Goal: Task Accomplishment & Management: Manage account settings

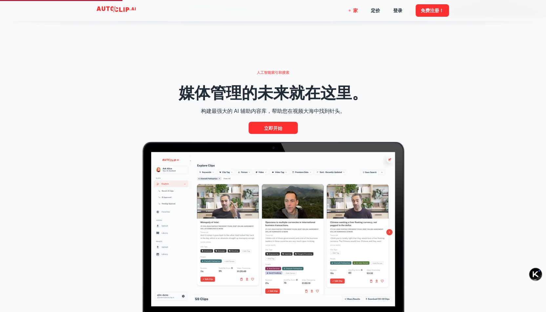
scroll to position [328, 0]
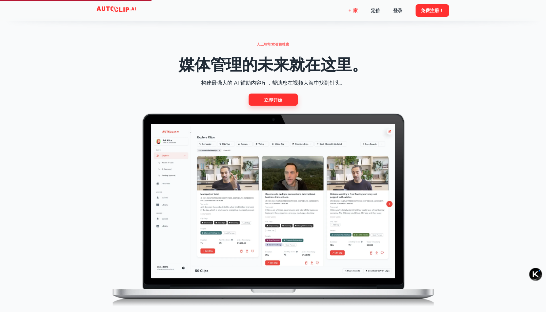
drag, startPoint x: 280, startPoint y: 100, endPoint x: 283, endPoint y: 104, distance: 5.1
click at [280, 100] on font "立即开始" at bounding box center [273, 99] width 18 height 5
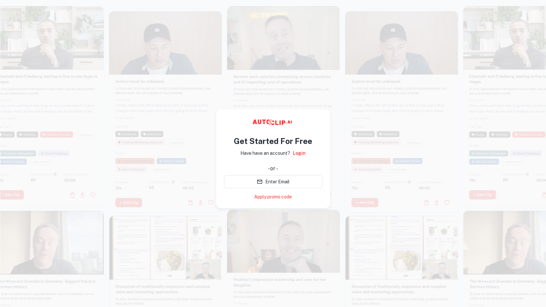
scroll to position [10, 0]
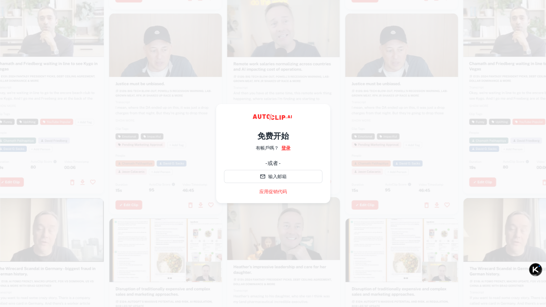
click at [286, 145] on font "登录" at bounding box center [285, 147] width 9 height 5
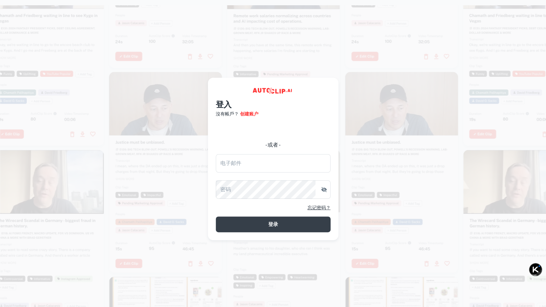
scroll to position [10, 0]
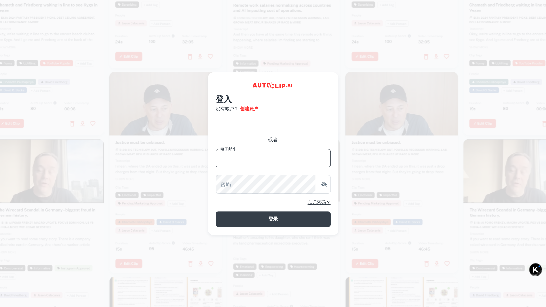
click at [276, 158] on input "电子邮件" at bounding box center [273, 158] width 115 height 18
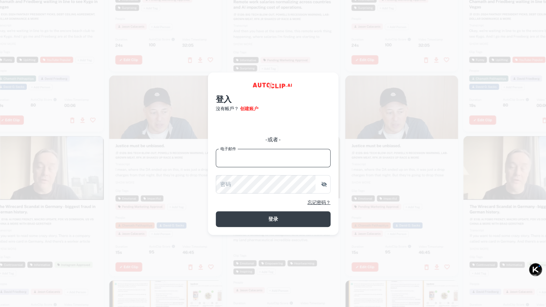
type input "[EMAIL_ADDRESS][DOMAIN_NAME]"
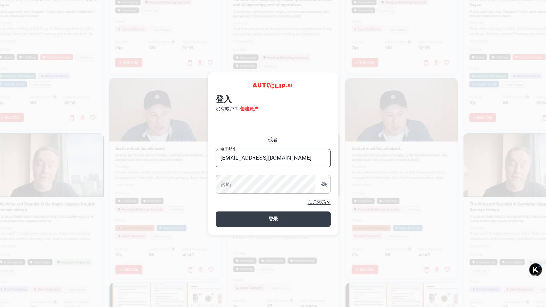
click at [322, 182] on icon "button" at bounding box center [324, 184] width 6 height 5
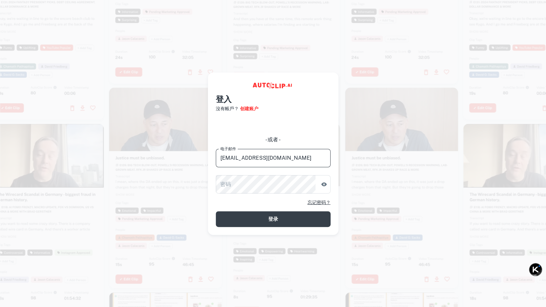
drag, startPoint x: 285, startPoint y: 155, endPoint x: 212, endPoint y: 156, distance: 73.1
click at [212, 156] on div "登入 沒有帳戶？ 创建账户 - 或者 - 电子邮件 [EMAIL_ADDRESS][DOMAIN_NAME] 电子邮件 密码 密码 忘记密码？ 登录" at bounding box center [273, 153] width 130 height 162
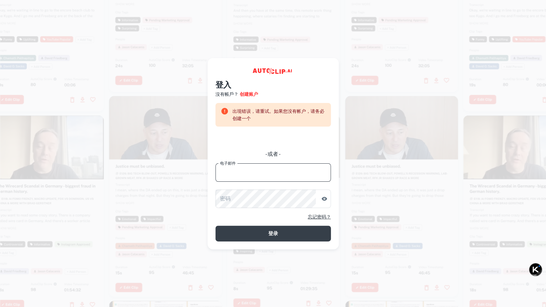
click at [260, 171] on input "电子邮件" at bounding box center [272, 172] width 115 height 18
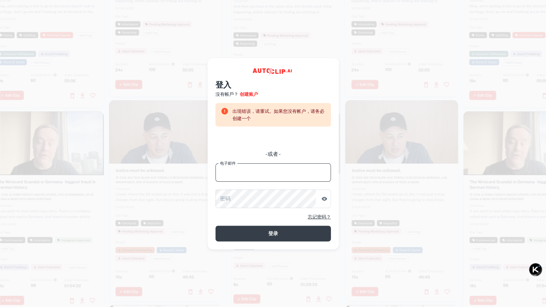
type input "[EMAIL_ADDRESS][DOMAIN_NAME]"
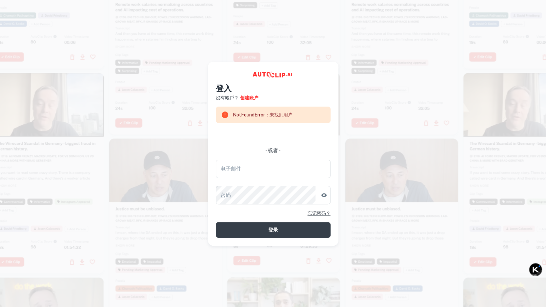
click at [350, 37] on div at bounding box center [401, 34] width 113 height 201
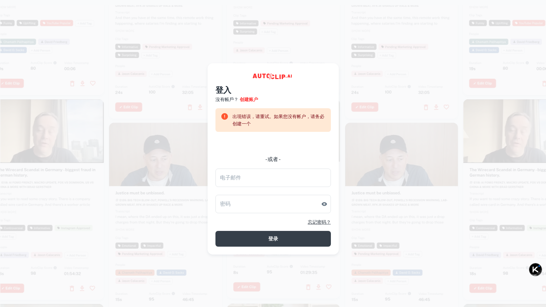
scroll to position [10, 0]
